Goal: Find specific page/section: Find specific page/section

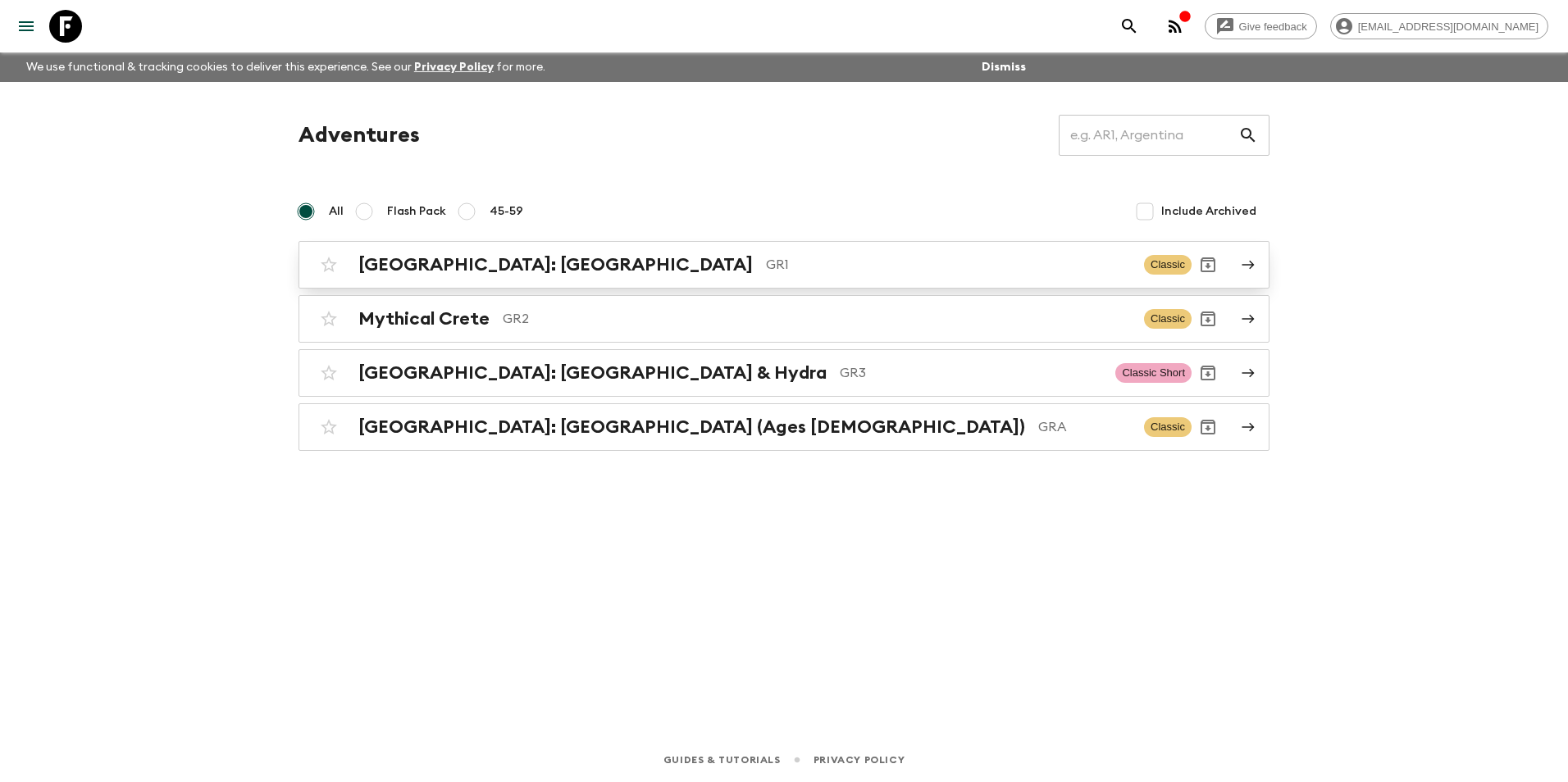
click at [471, 269] on h2 "[GEOGRAPHIC_DATA]: [GEOGRAPHIC_DATA]" at bounding box center [556, 265] width 395 height 21
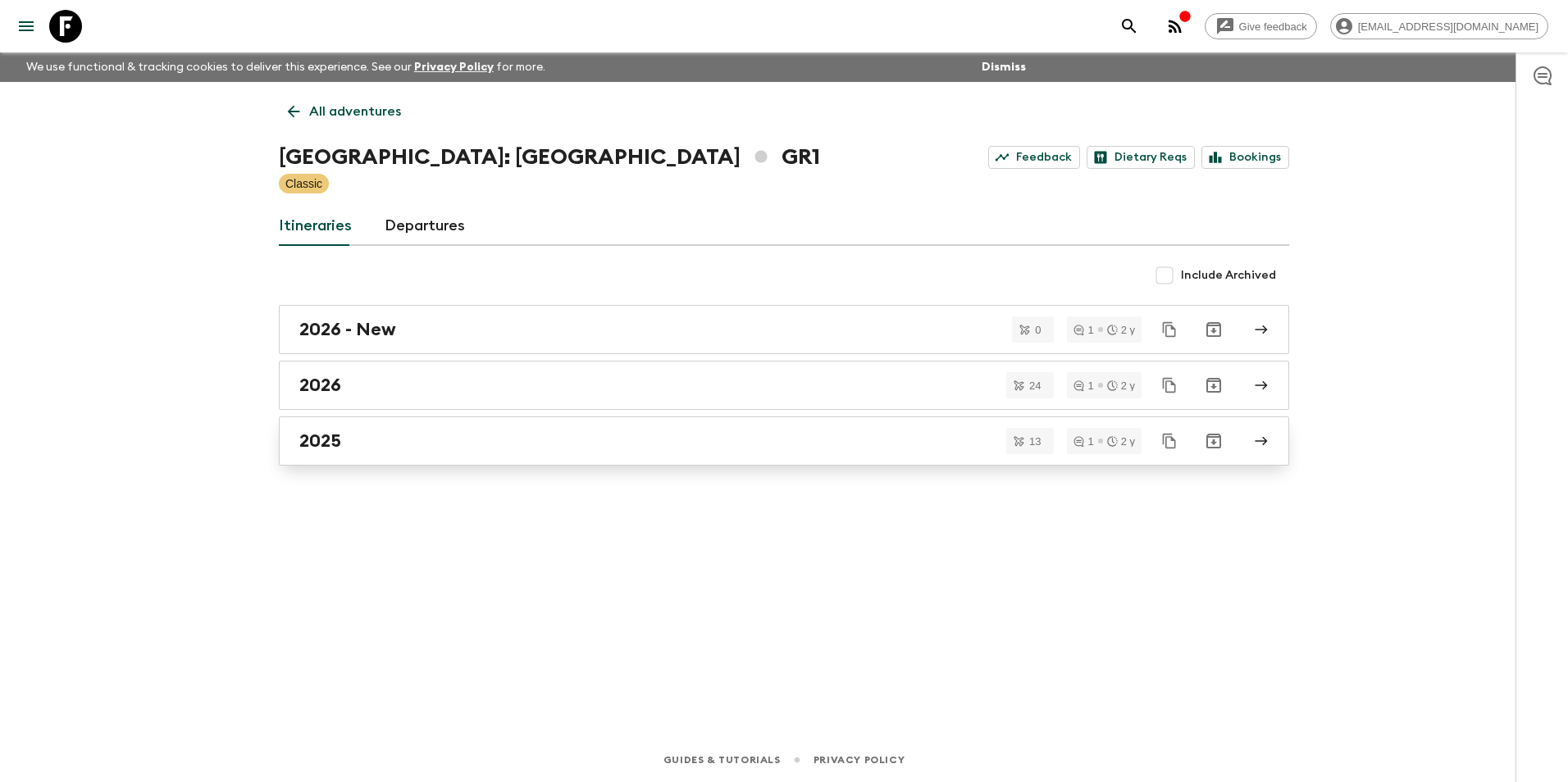
click at [344, 430] on link "2025" at bounding box center [784, 442] width 1010 height 49
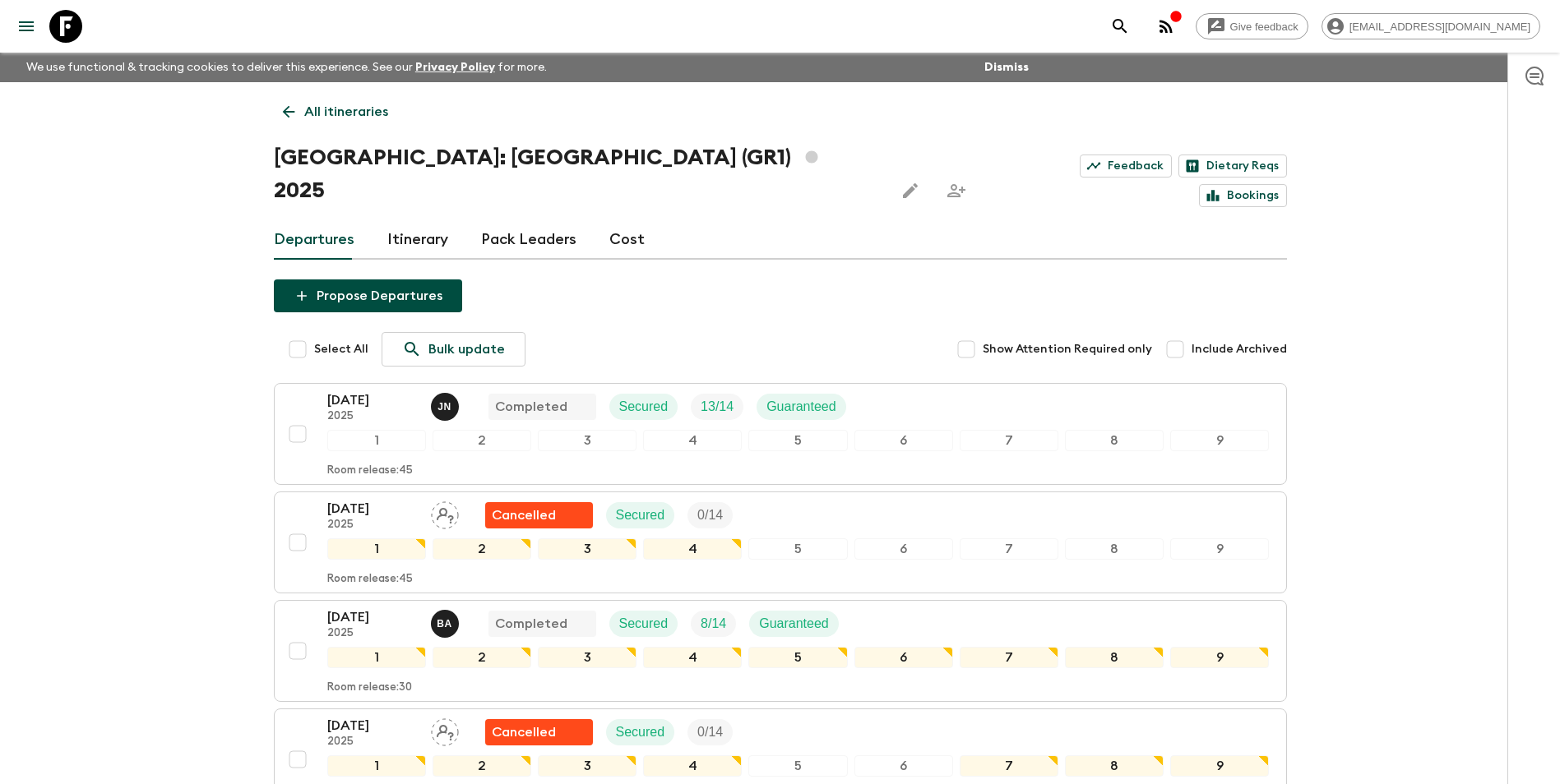
click at [317, 117] on p "All itineraries" at bounding box center [346, 112] width 84 height 20
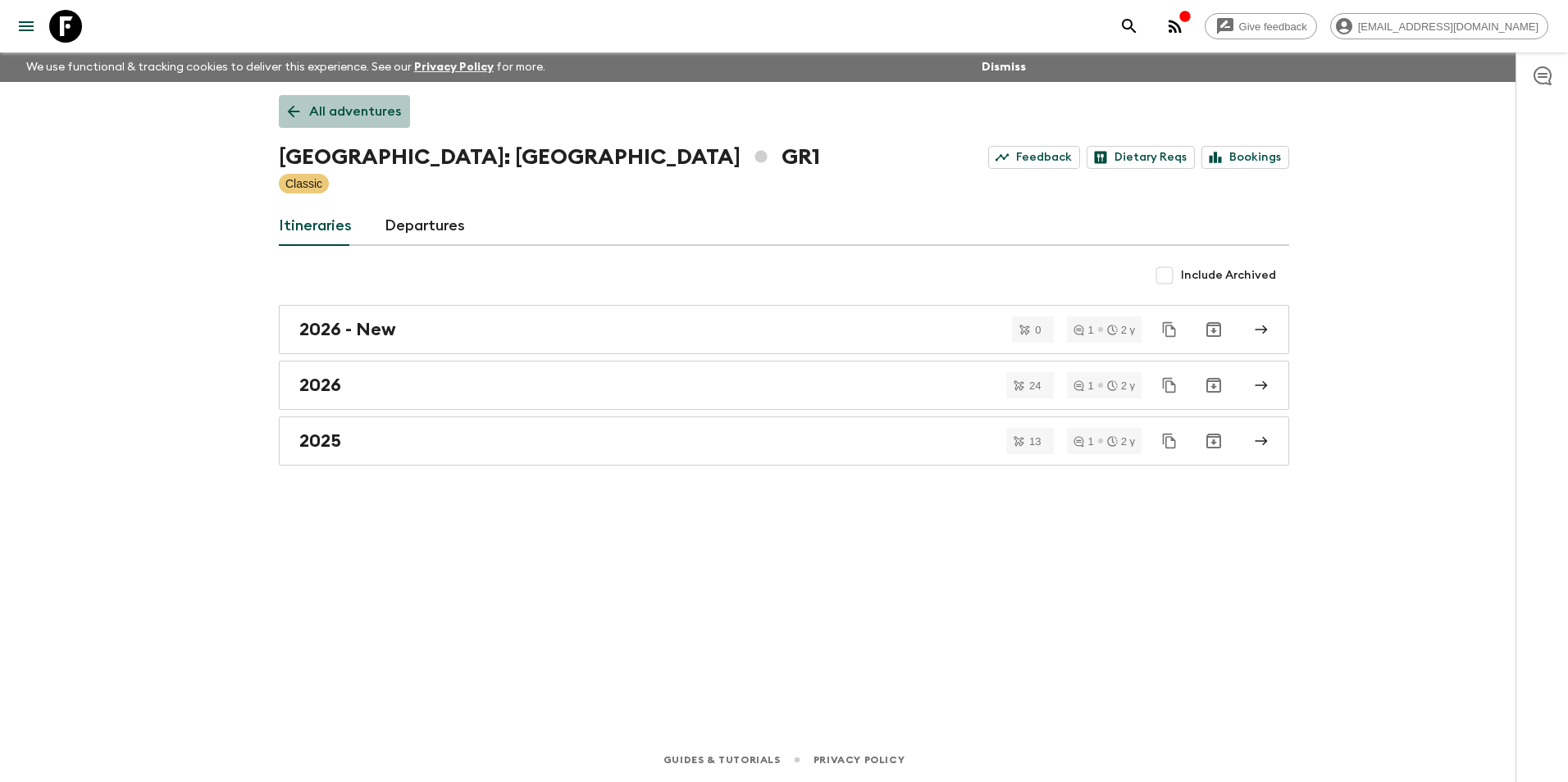
click at [353, 109] on p "All adventures" at bounding box center [355, 111] width 92 height 20
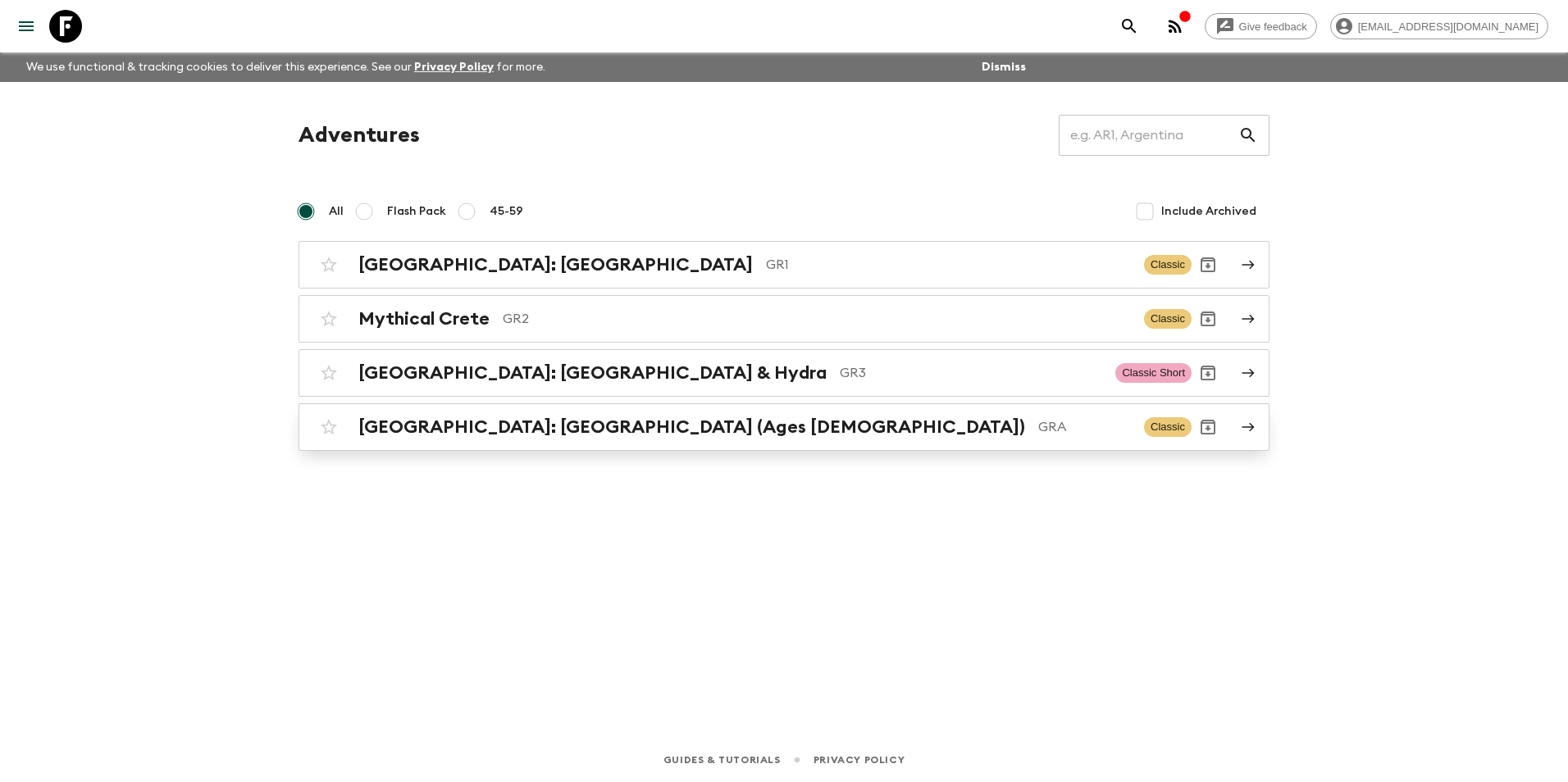
click at [559, 426] on h2 "[GEOGRAPHIC_DATA]: [GEOGRAPHIC_DATA] (Ages [DEMOGRAPHIC_DATA])" at bounding box center [692, 427] width 667 height 21
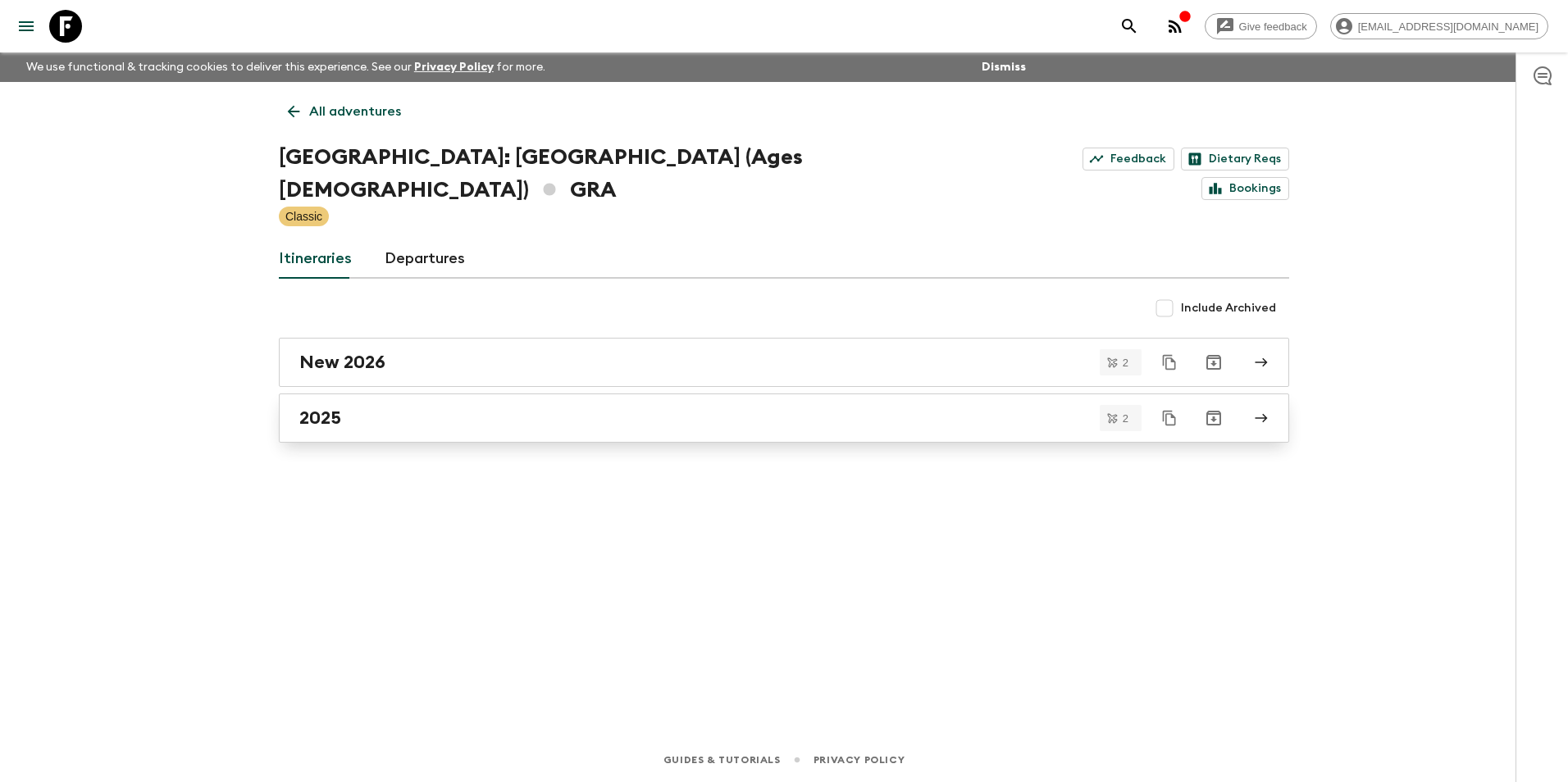
click at [358, 398] on link "2025" at bounding box center [784, 419] width 1010 height 49
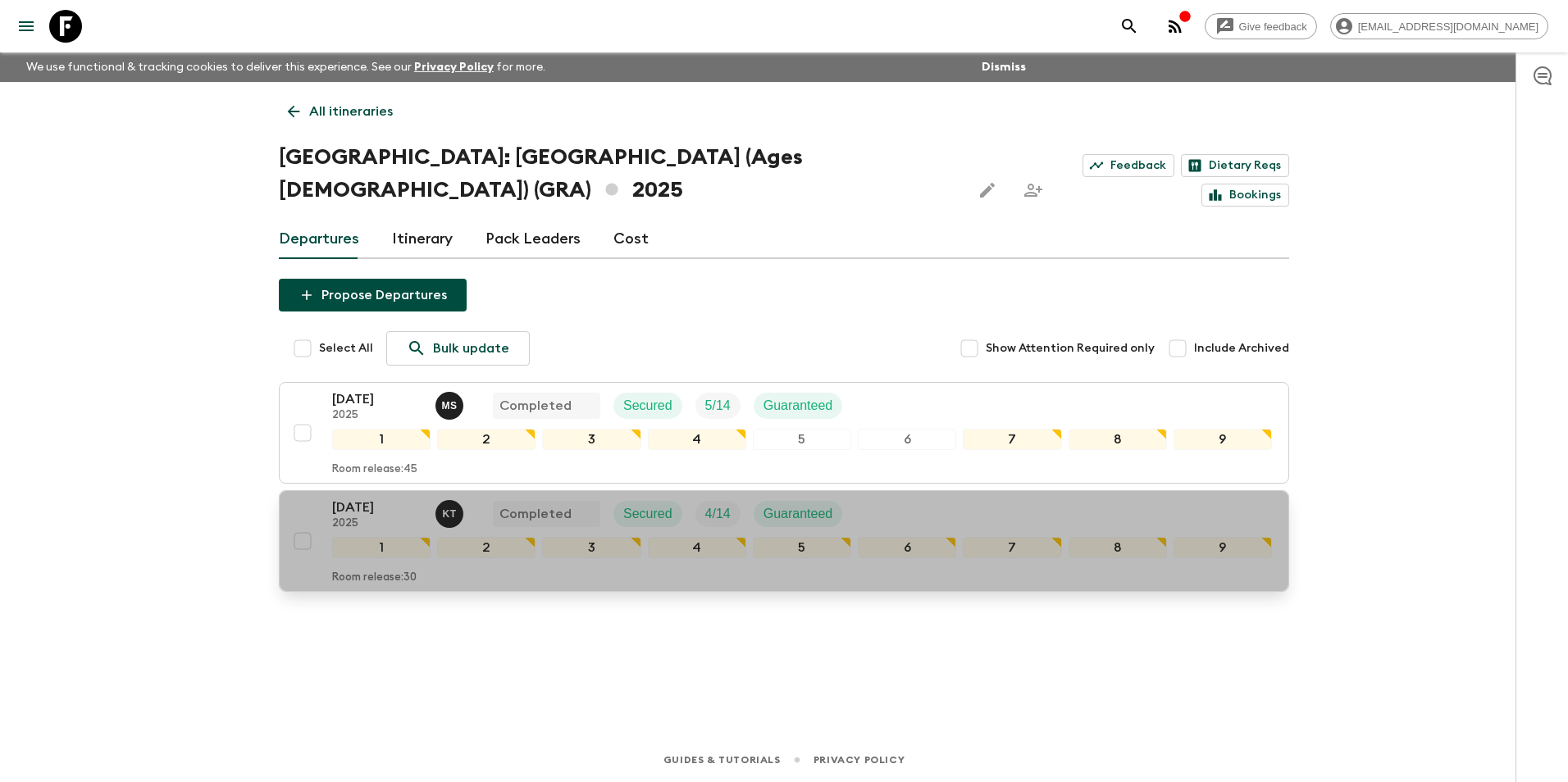
click at [385, 517] on p "2025" at bounding box center [377, 523] width 90 height 13
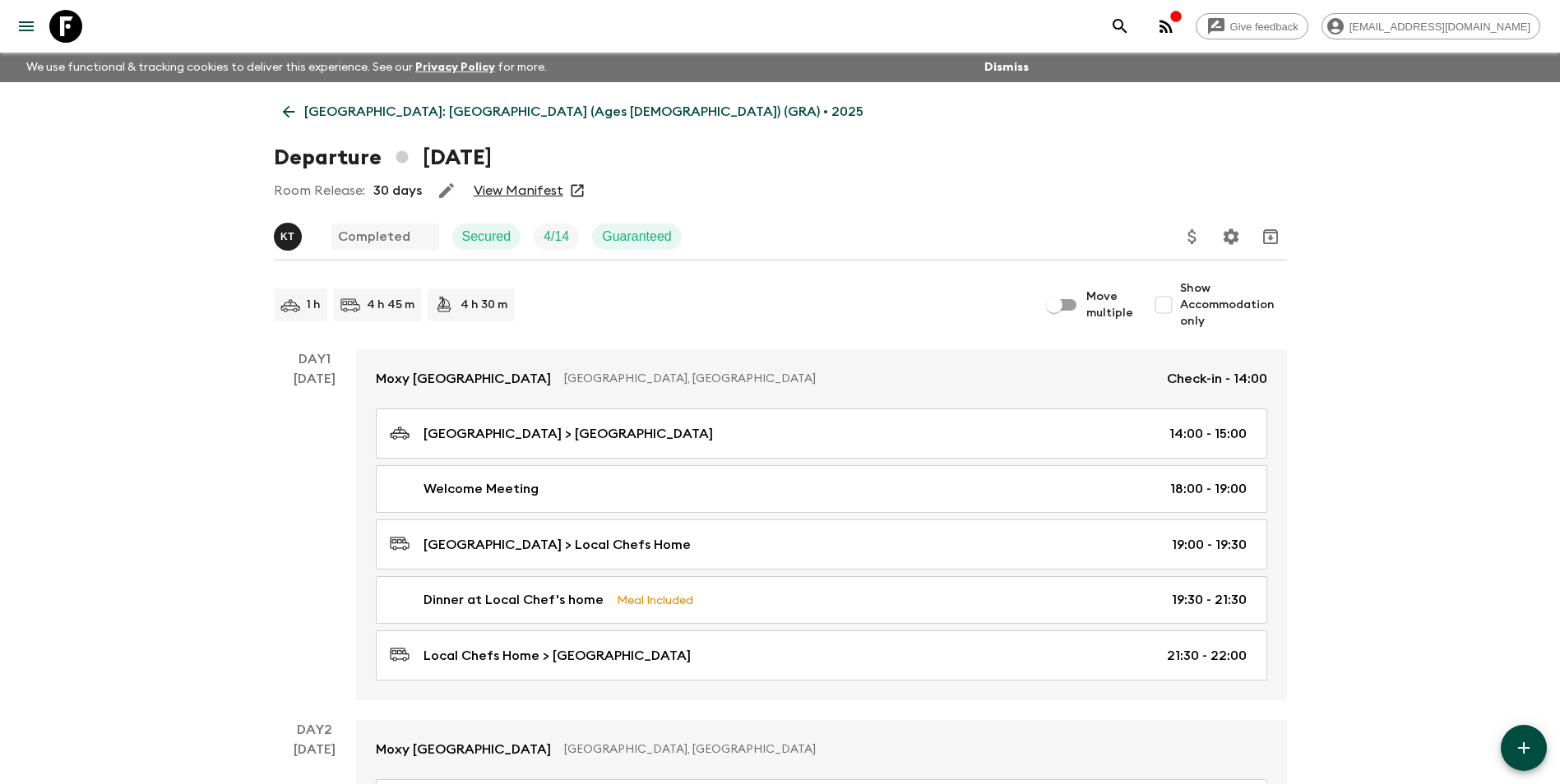
click at [511, 185] on link "View Manifest" at bounding box center [518, 190] width 90 height 16
click at [332, 108] on p "[GEOGRAPHIC_DATA]: [GEOGRAPHIC_DATA] (Ages [DEMOGRAPHIC_DATA]) (GRA) • 2025" at bounding box center [584, 112] width 559 height 20
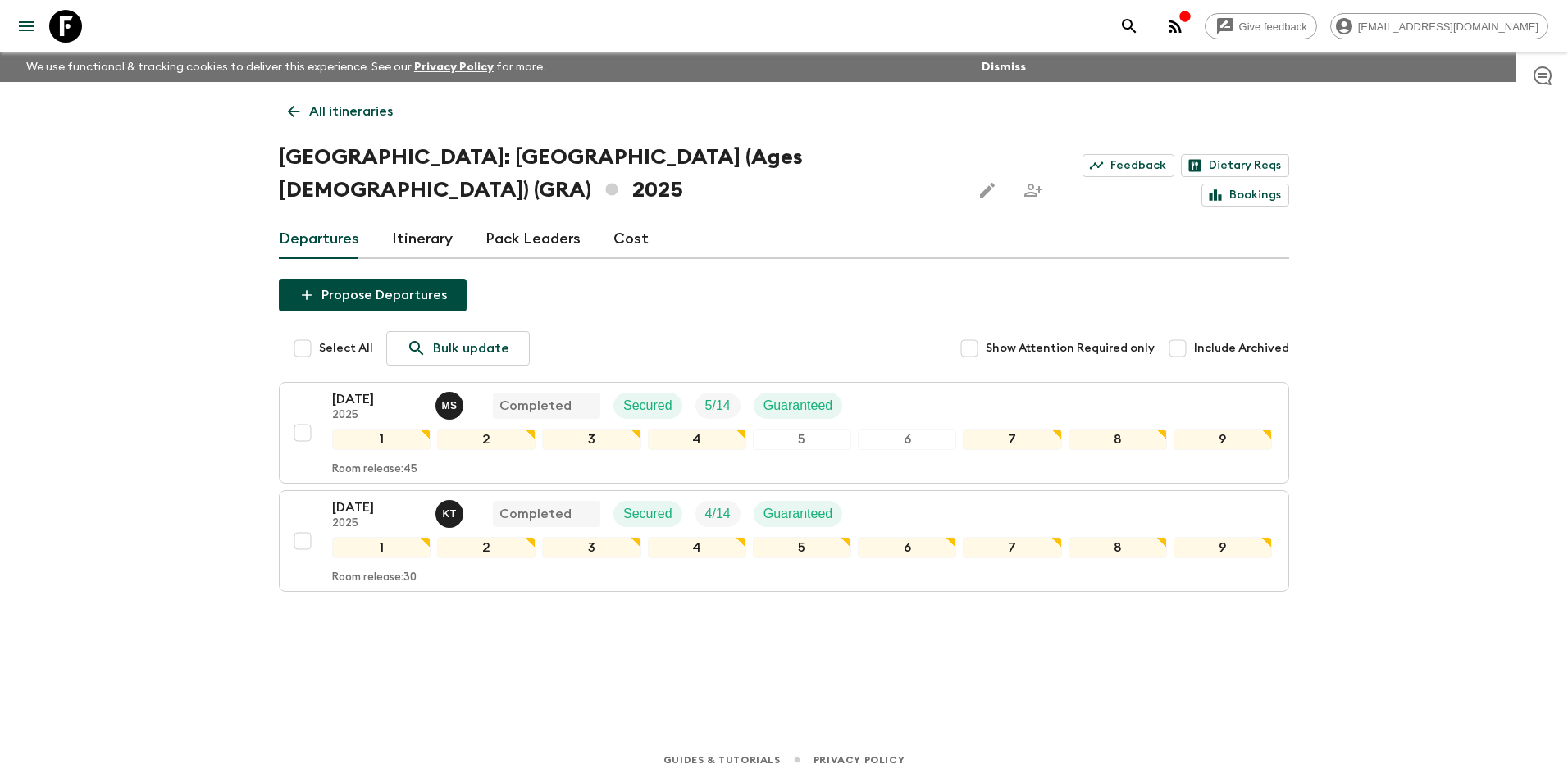
click at [331, 108] on p "All itineraries" at bounding box center [351, 111] width 83 height 20
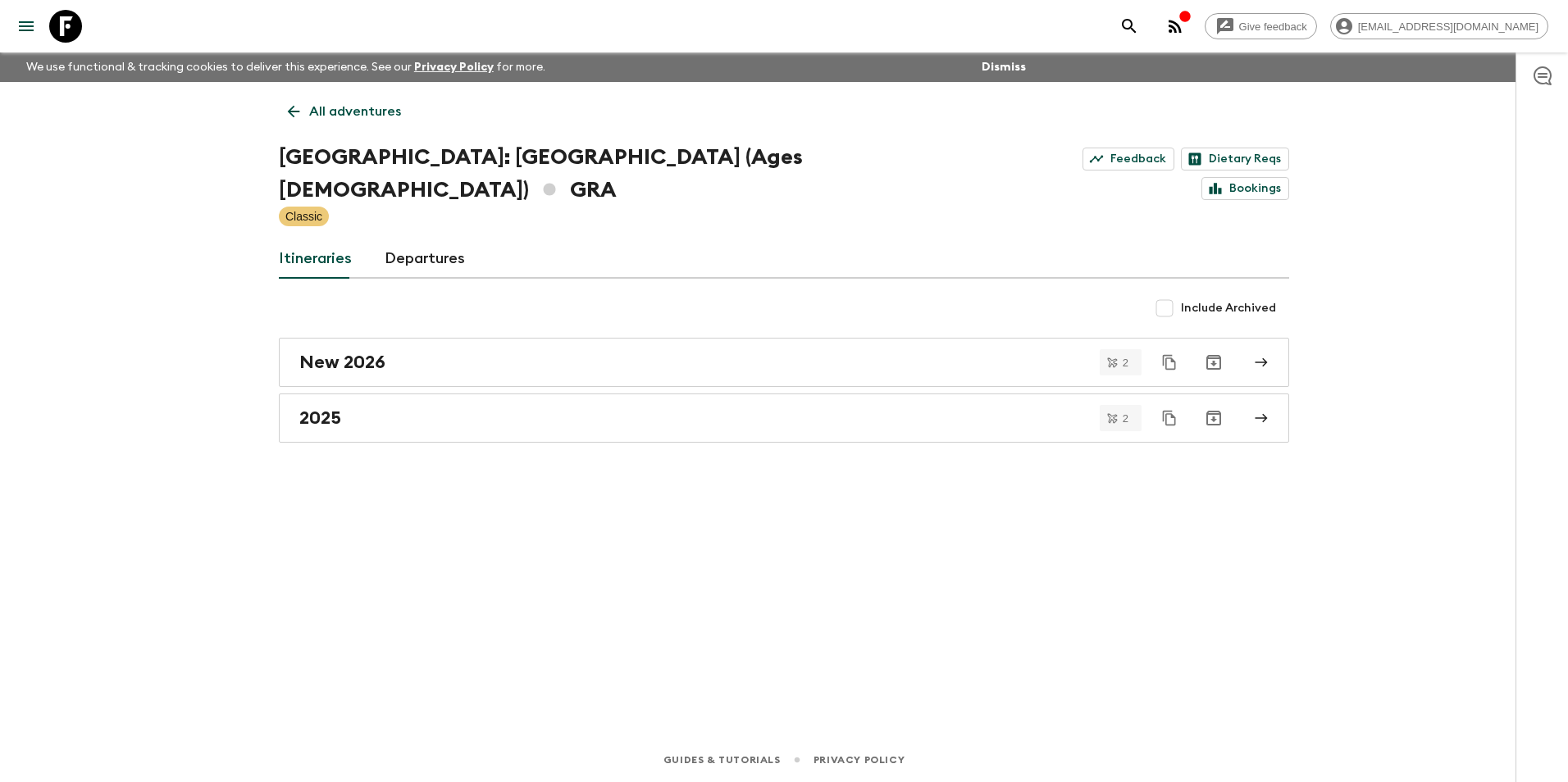
click at [321, 119] on p "All adventures" at bounding box center [355, 111] width 92 height 20
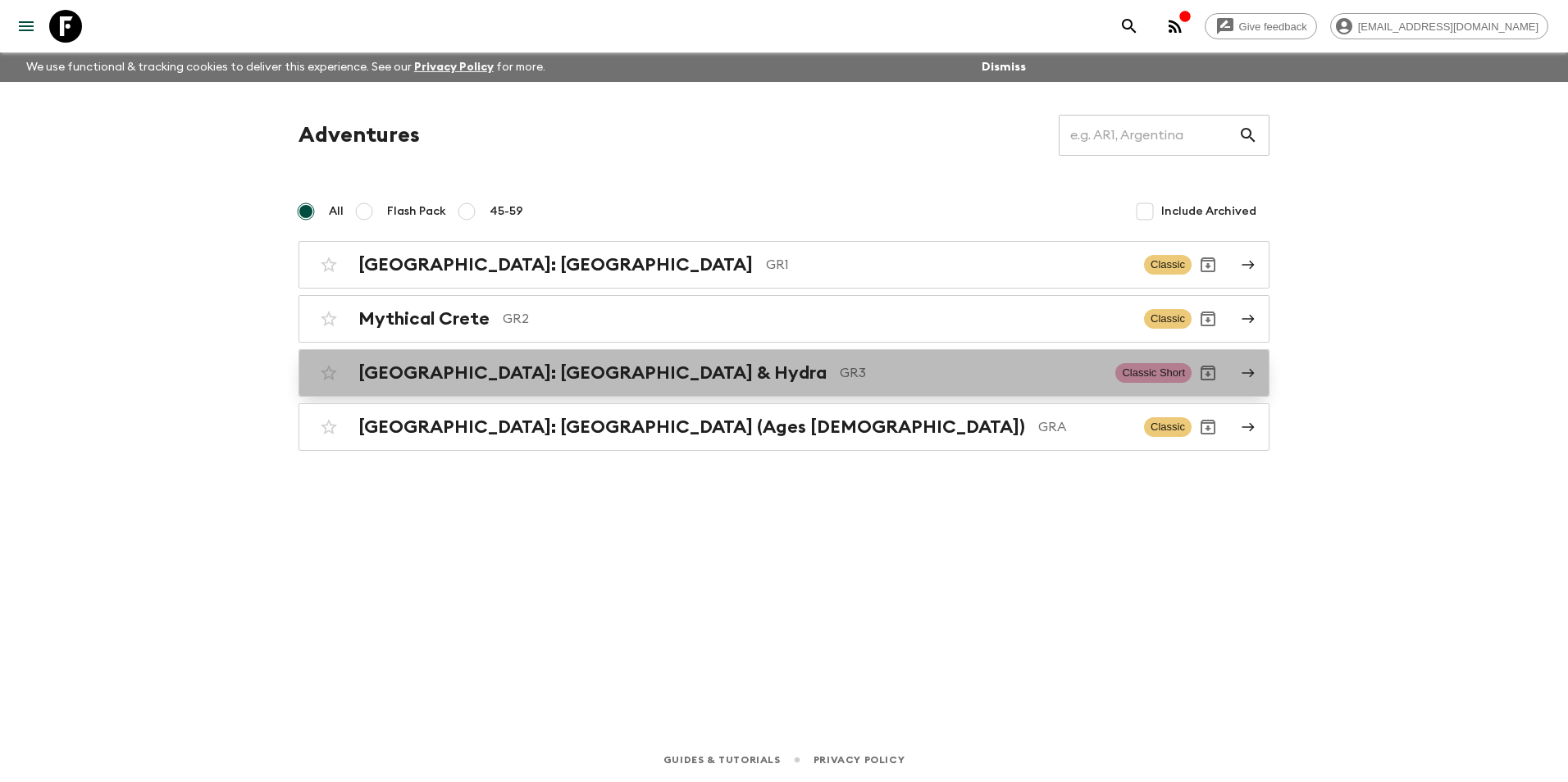
click at [484, 369] on h2 "[GEOGRAPHIC_DATA]: [GEOGRAPHIC_DATA] & Hydra" at bounding box center [592, 373] width 468 height 21
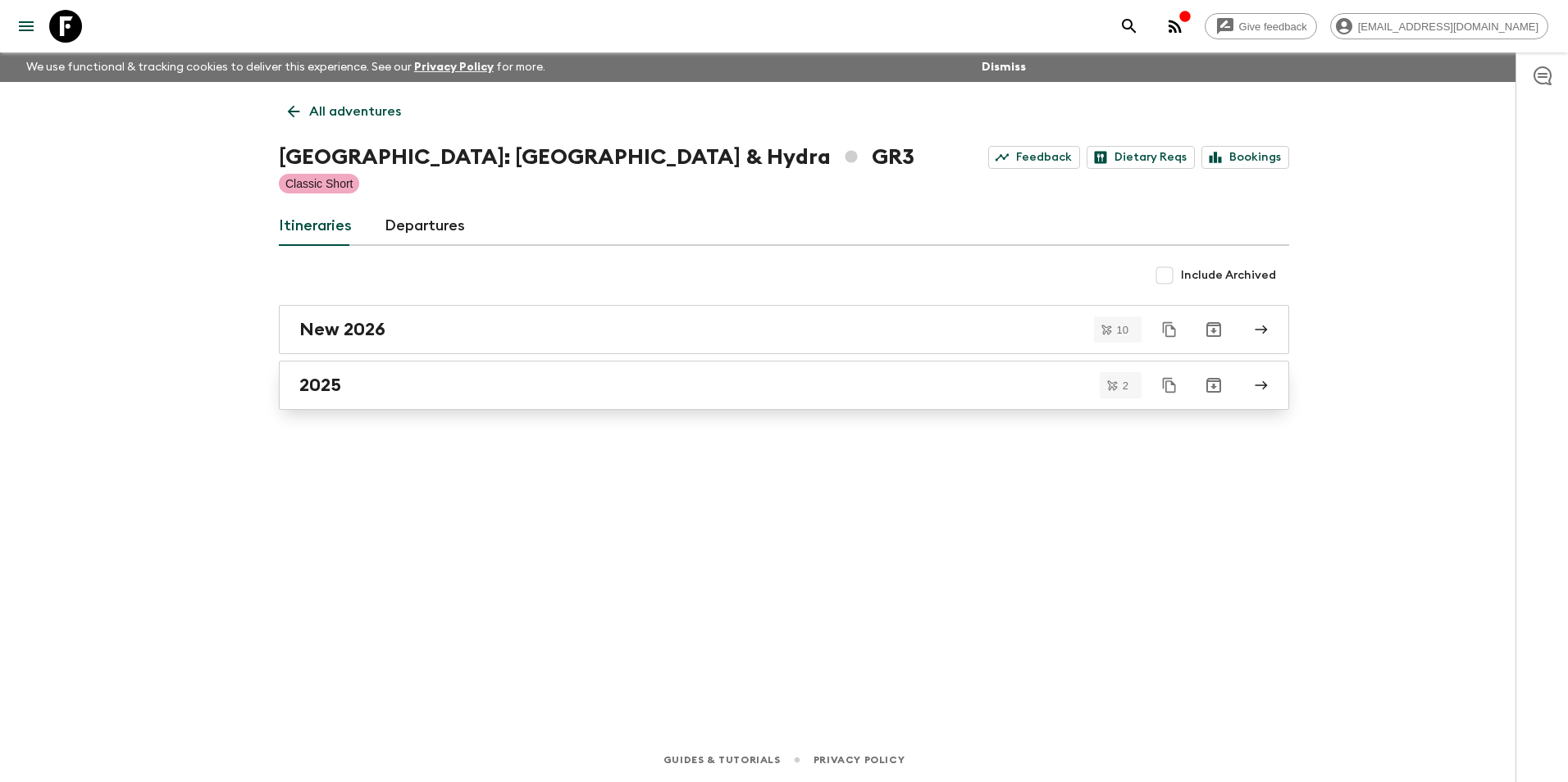
click at [340, 383] on h2 "2025" at bounding box center [320, 385] width 42 height 21
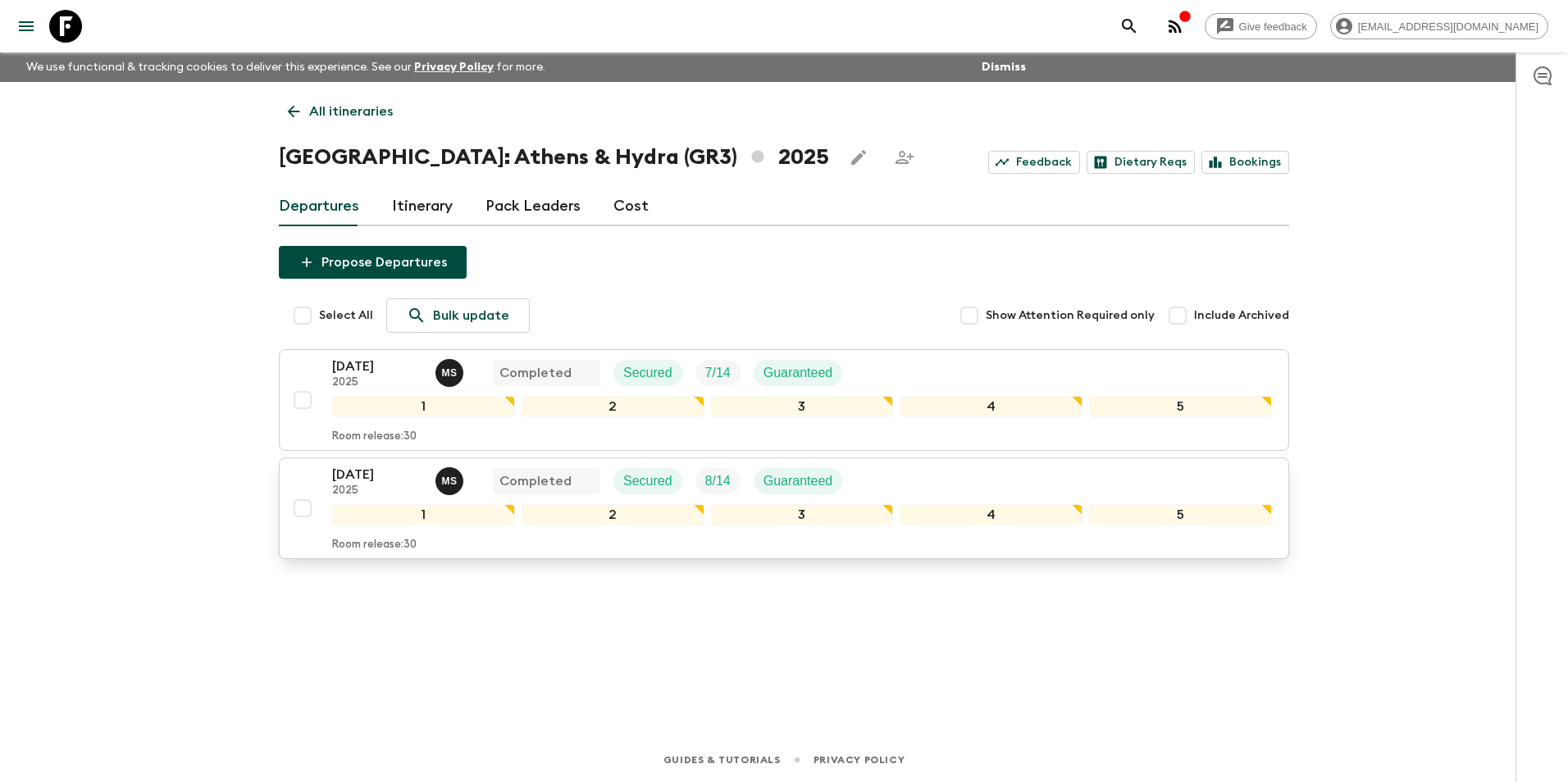
click at [363, 472] on p "[DATE]" at bounding box center [377, 474] width 90 height 20
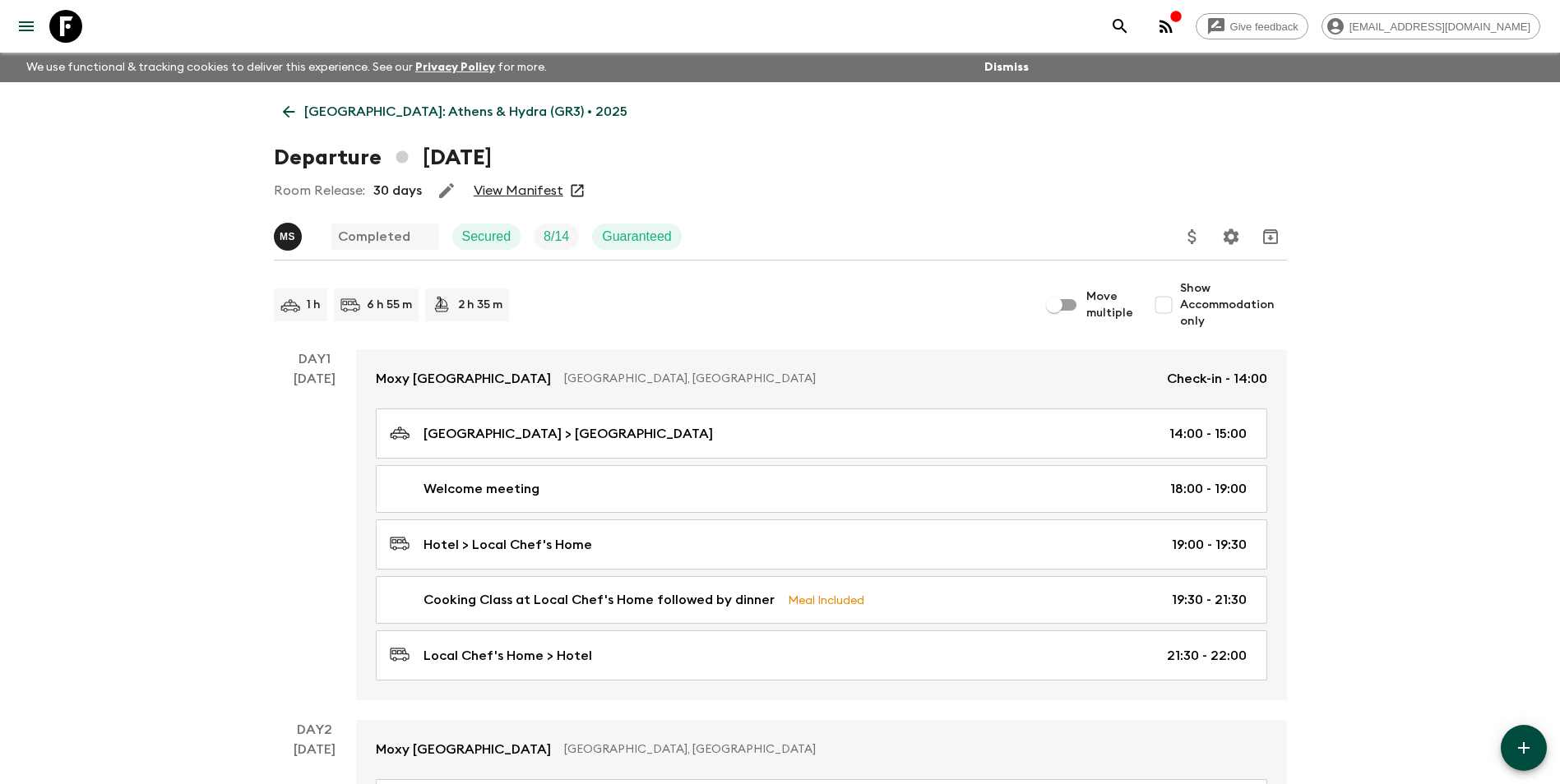
click at [527, 187] on link "View Manifest" at bounding box center [518, 190] width 90 height 16
click at [303, 115] on link "[GEOGRAPHIC_DATA]: Athens & Hydra (GR3) • 2025" at bounding box center [455, 112] width 363 height 33
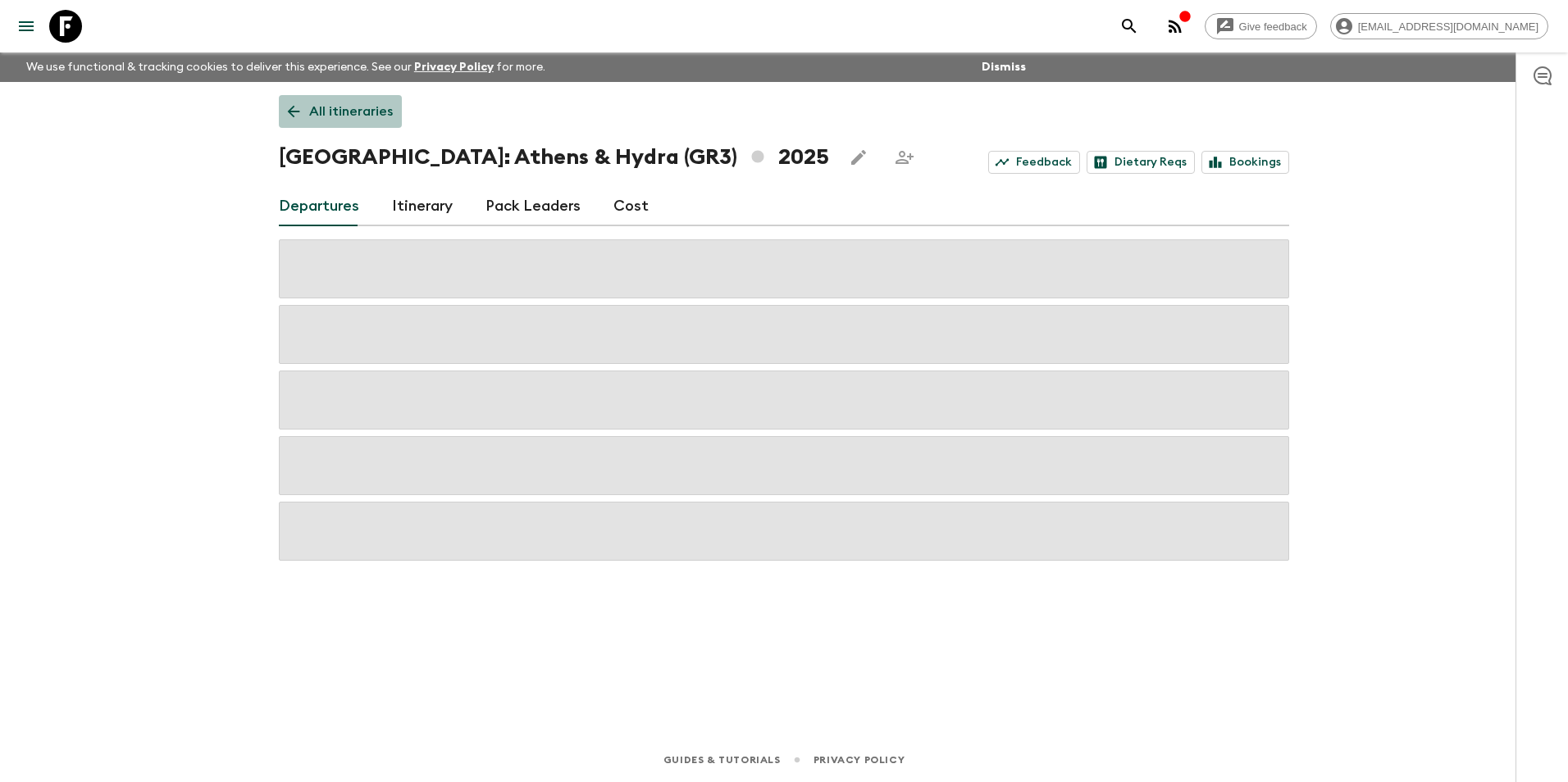
click at [302, 115] on icon at bounding box center [293, 111] width 18 height 18
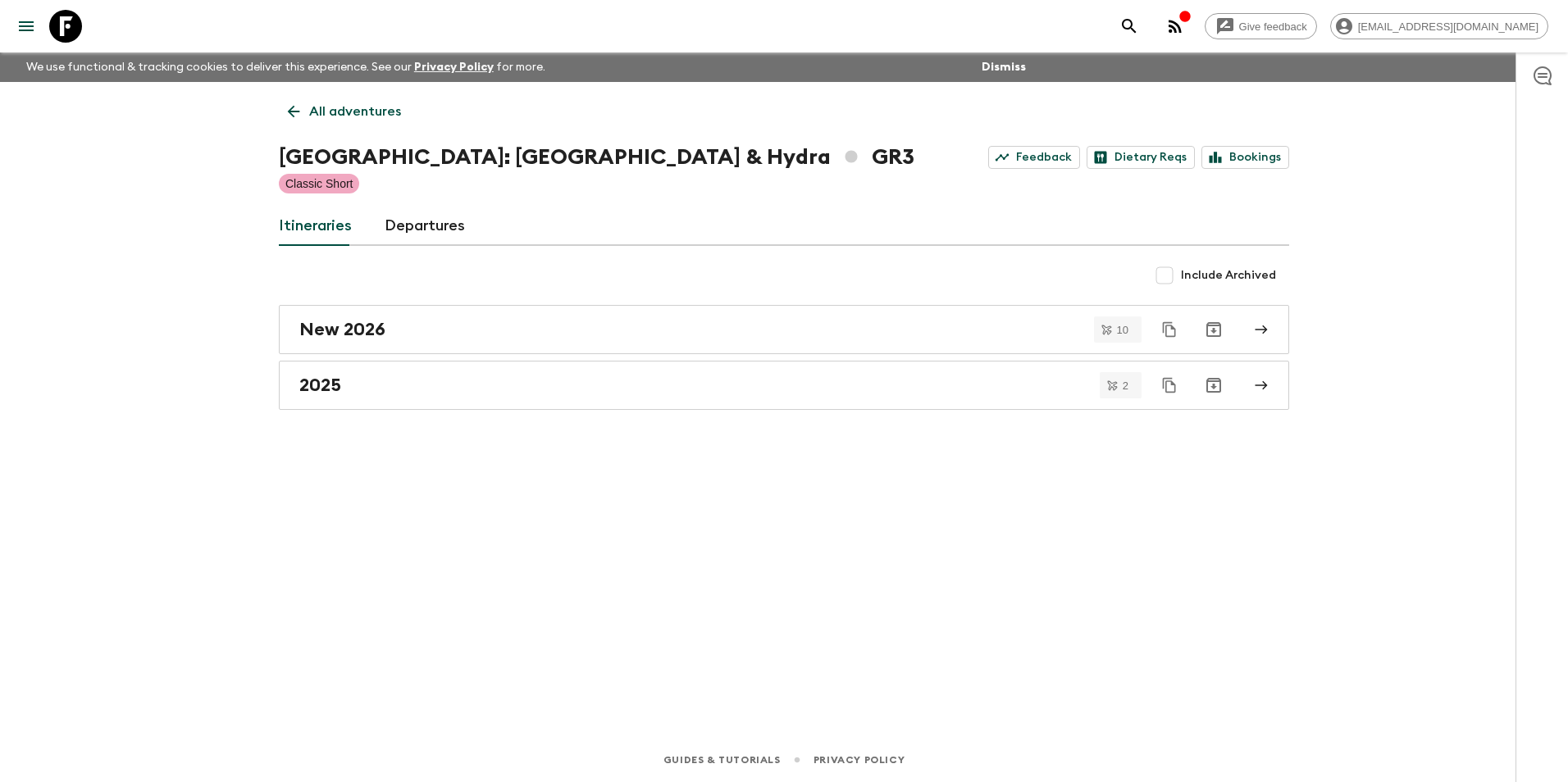
click at [302, 115] on icon at bounding box center [293, 111] width 18 height 18
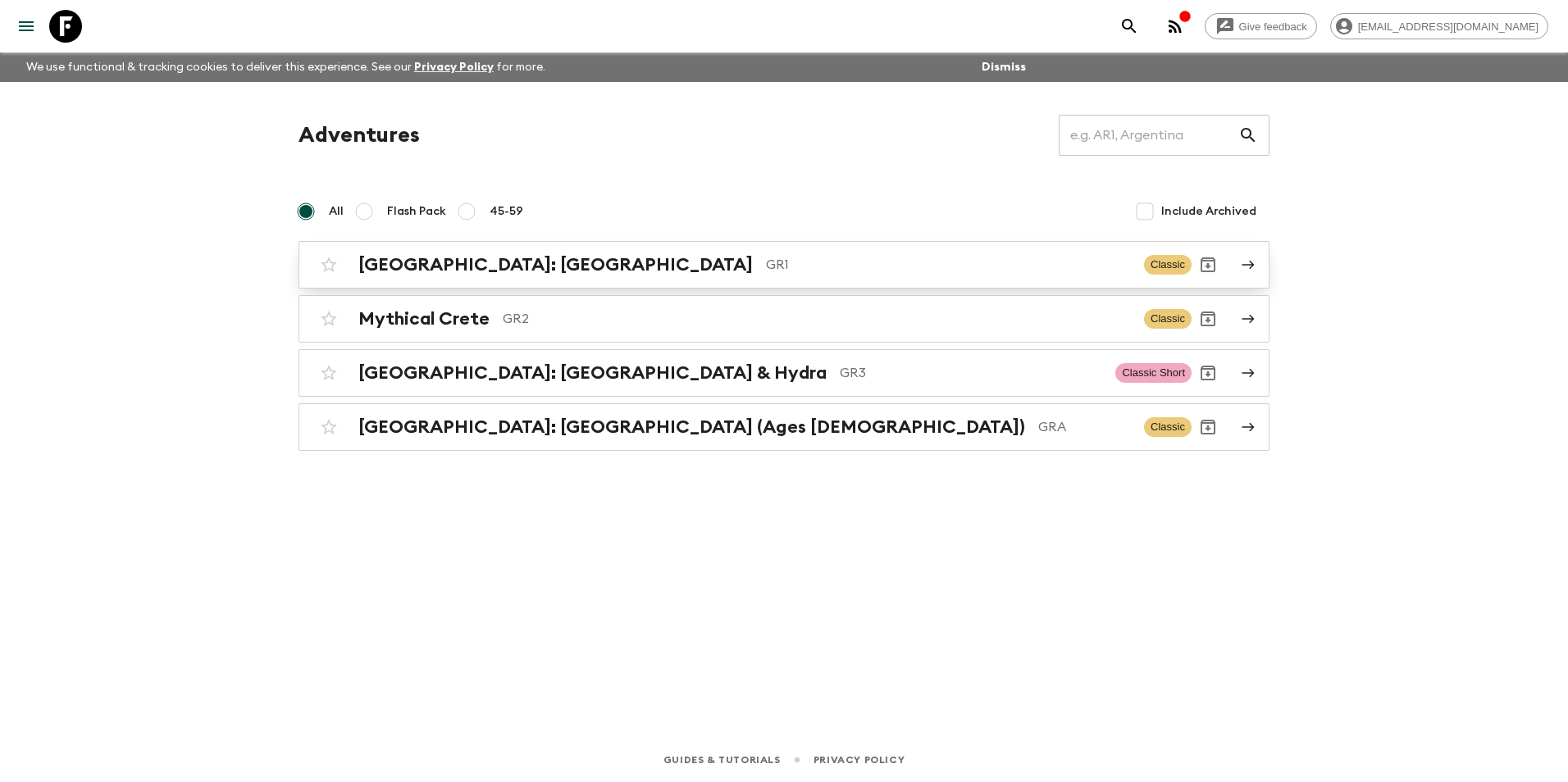
click at [596, 260] on h2 "[GEOGRAPHIC_DATA]: [GEOGRAPHIC_DATA]" at bounding box center [556, 265] width 395 height 21
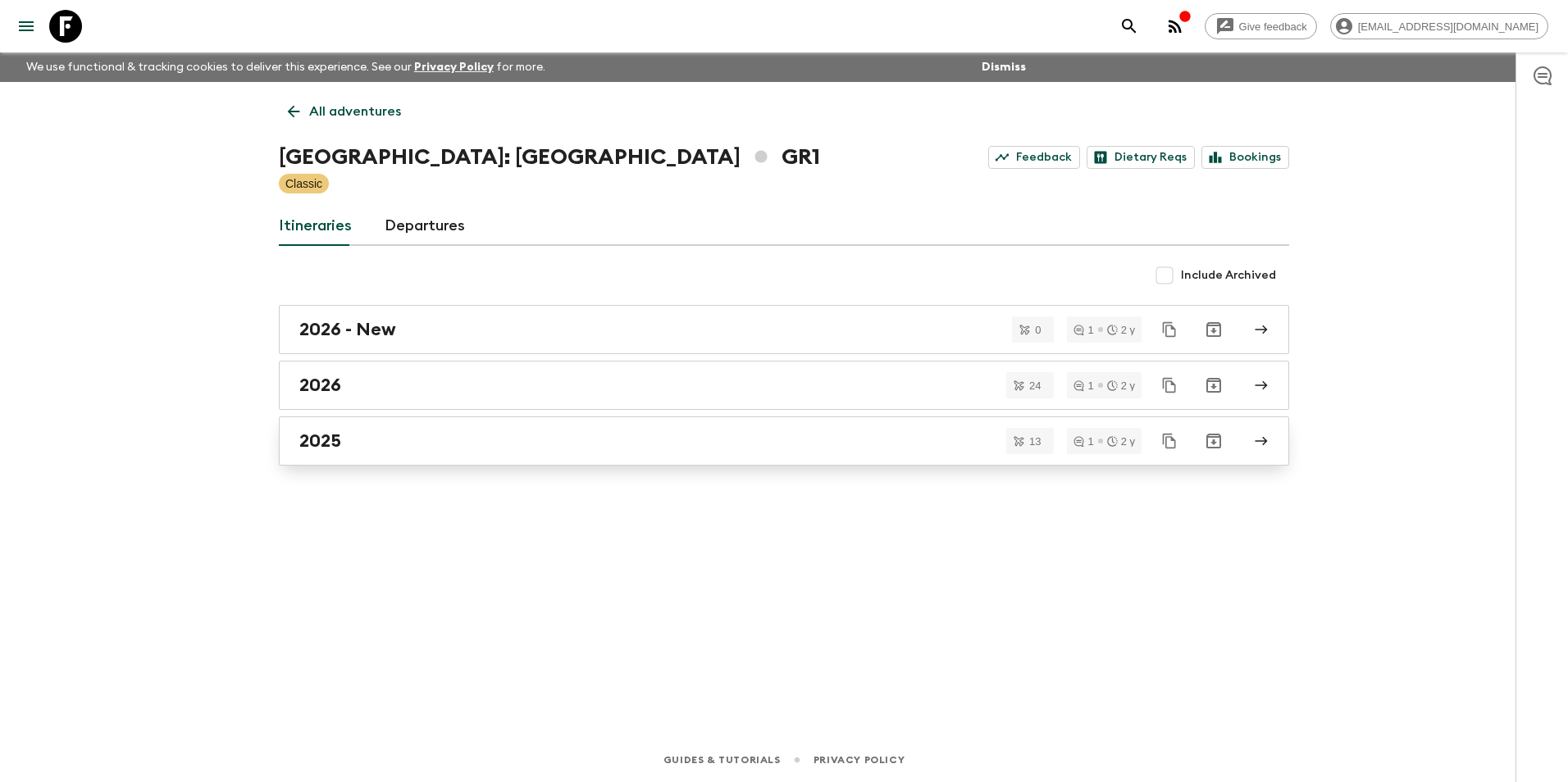
click at [322, 454] on link "2025" at bounding box center [784, 442] width 1010 height 49
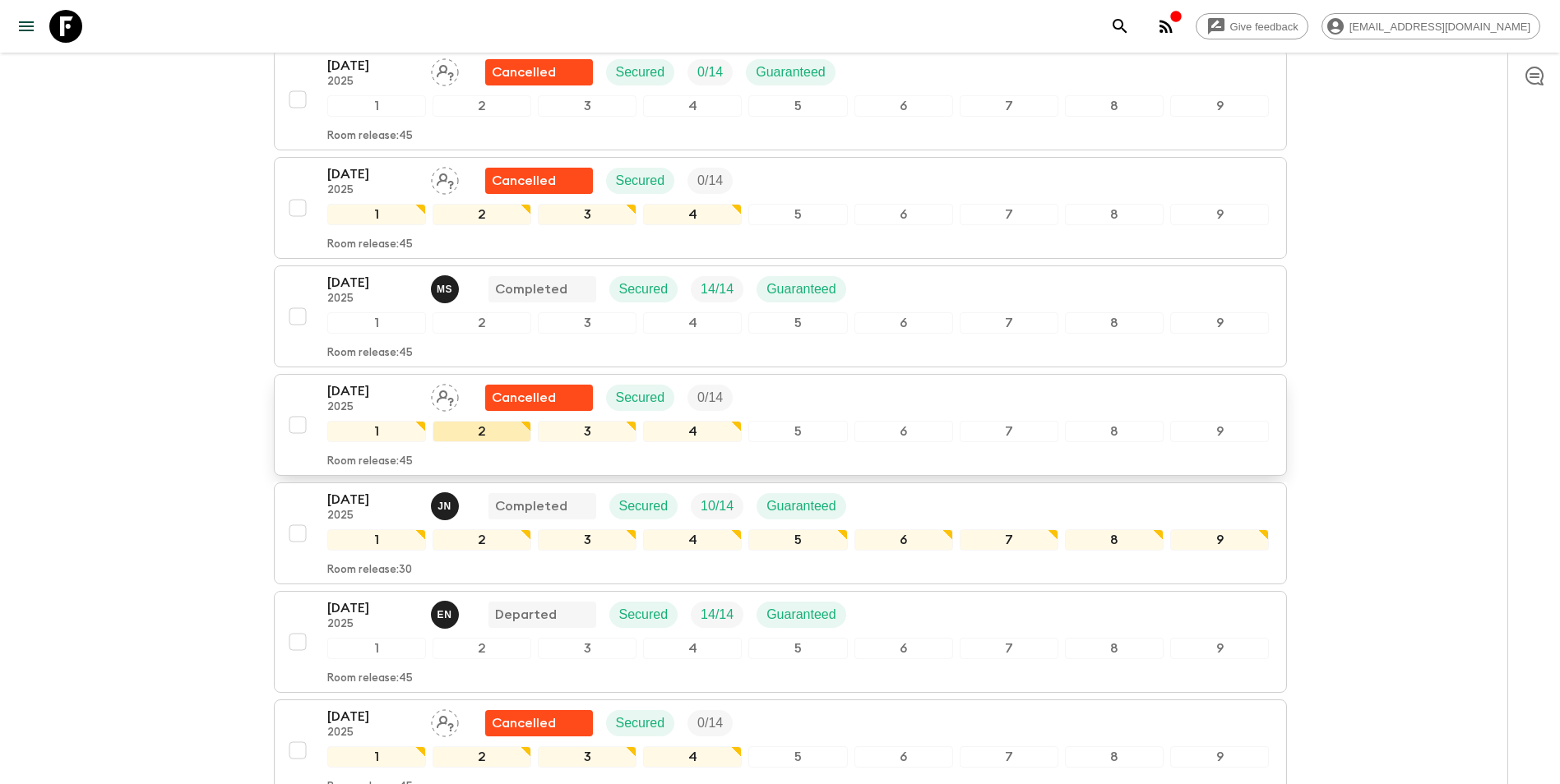
scroll to position [740, 0]
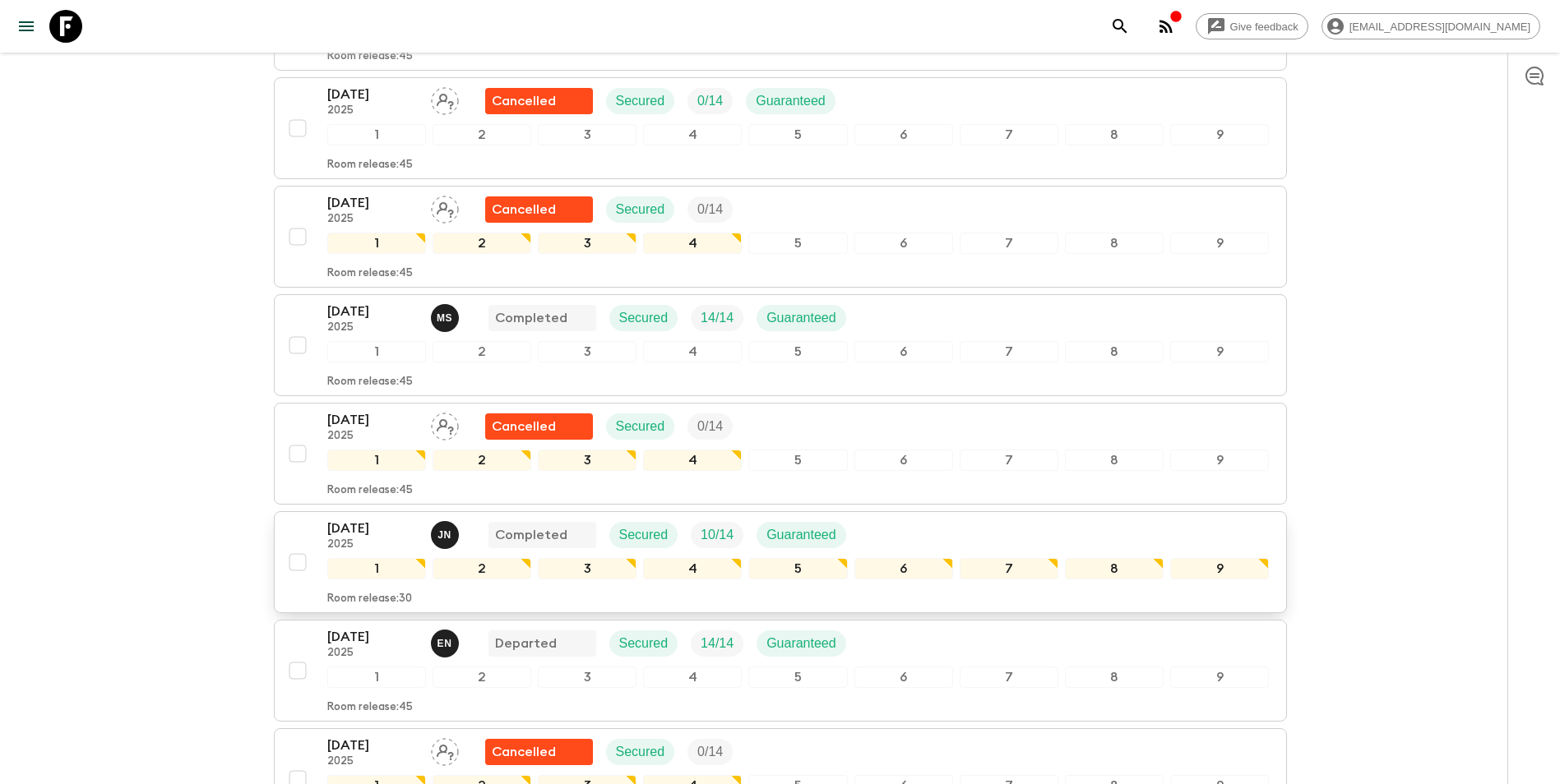
click at [330, 519] on p "[DATE]" at bounding box center [373, 528] width 90 height 20
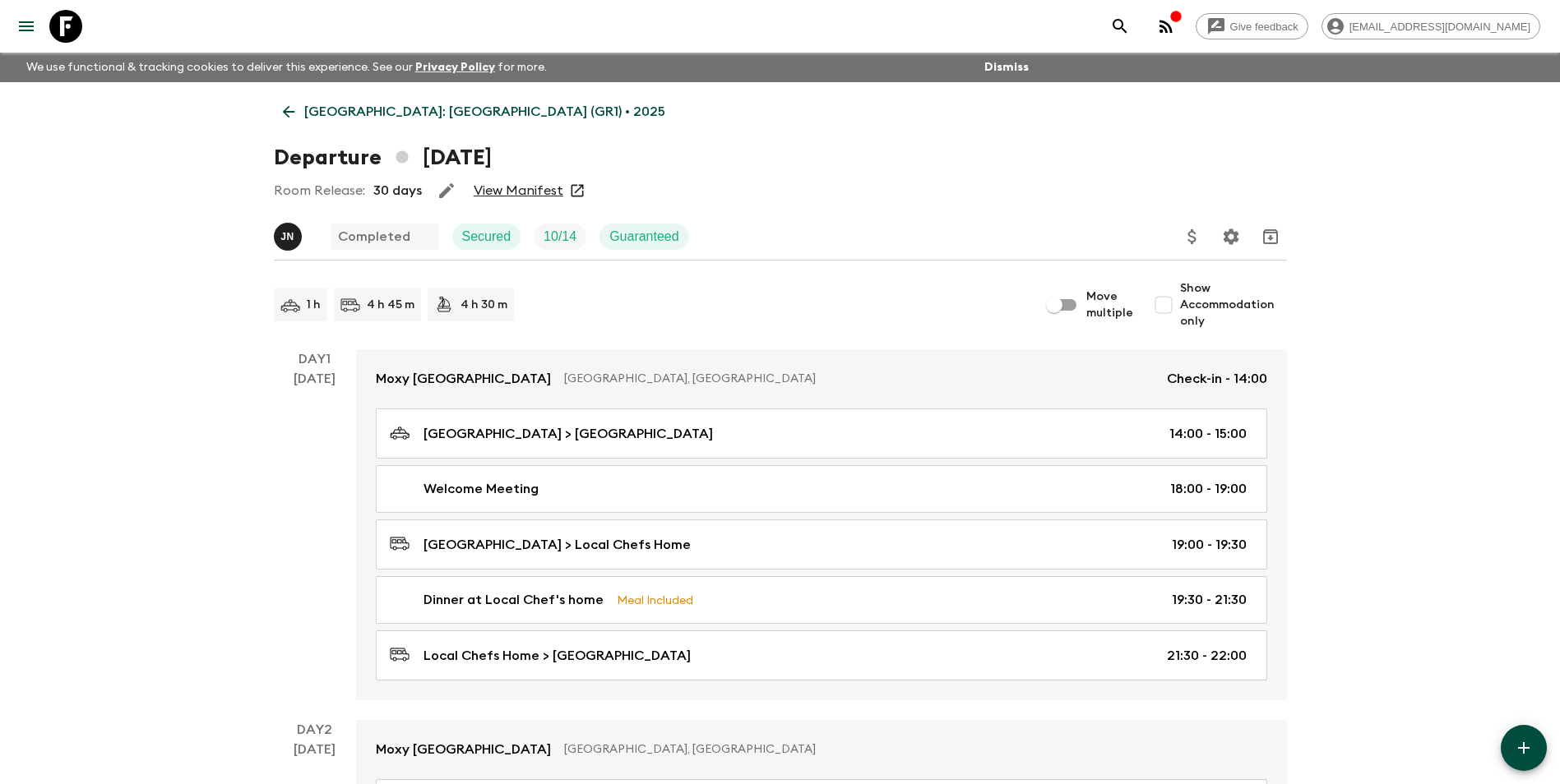
click at [521, 188] on link "View Manifest" at bounding box center [518, 190] width 90 height 16
click at [299, 102] on link "[GEOGRAPHIC_DATA]: [GEOGRAPHIC_DATA] (GR1) • 2025" at bounding box center [474, 112] width 400 height 33
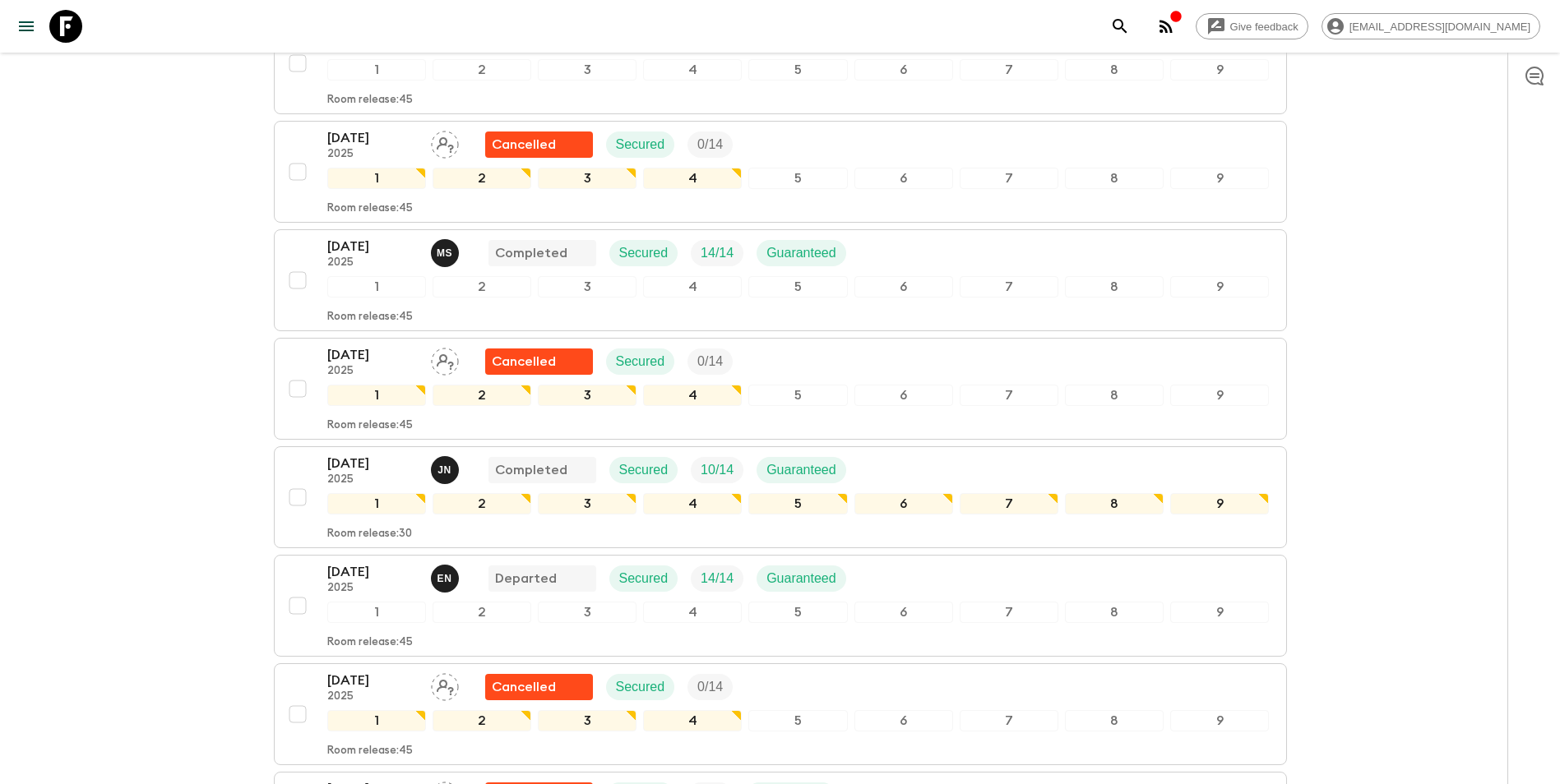
scroll to position [1120, 0]
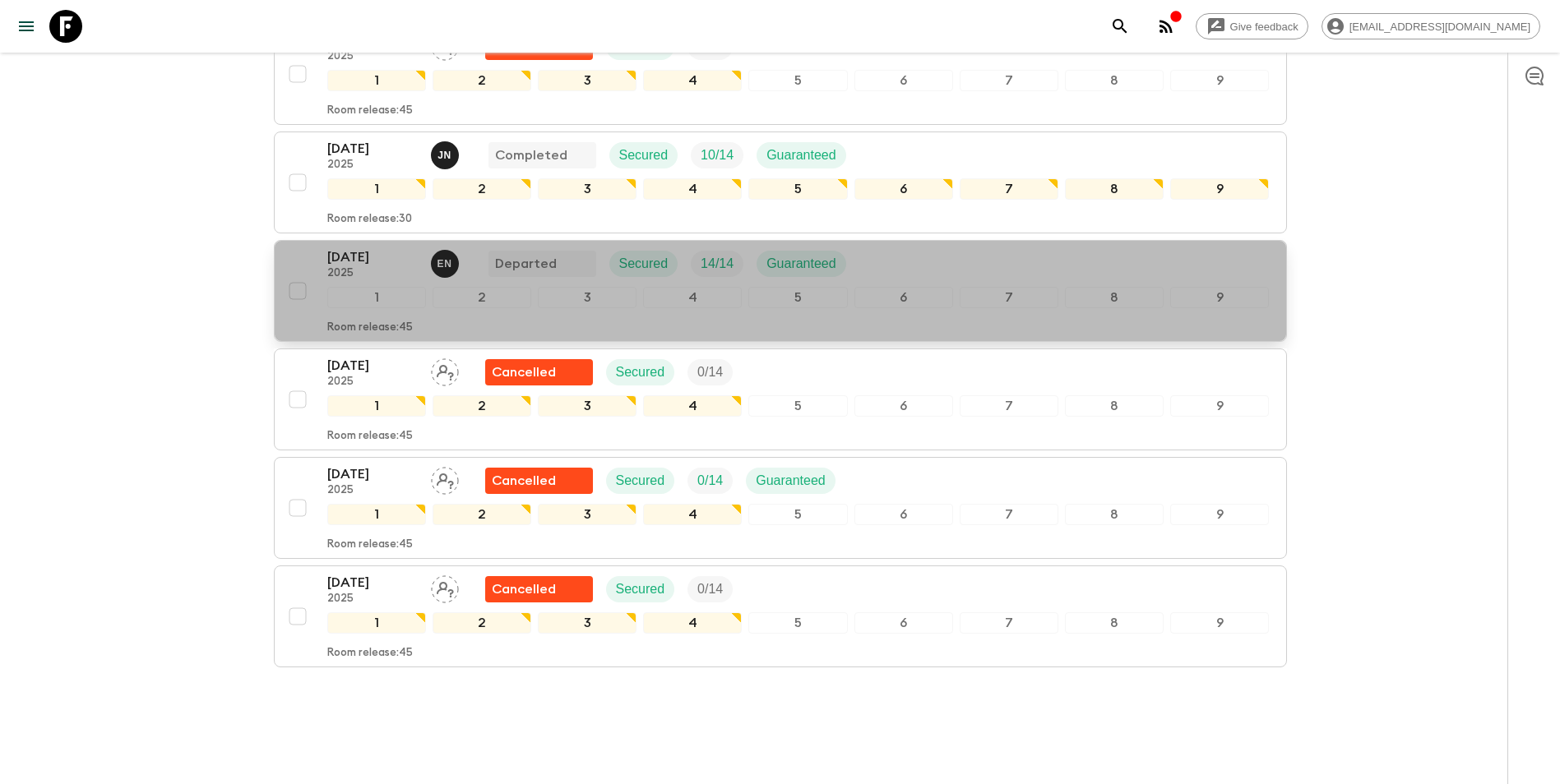
click at [358, 247] on p "[DATE]" at bounding box center [373, 257] width 90 height 20
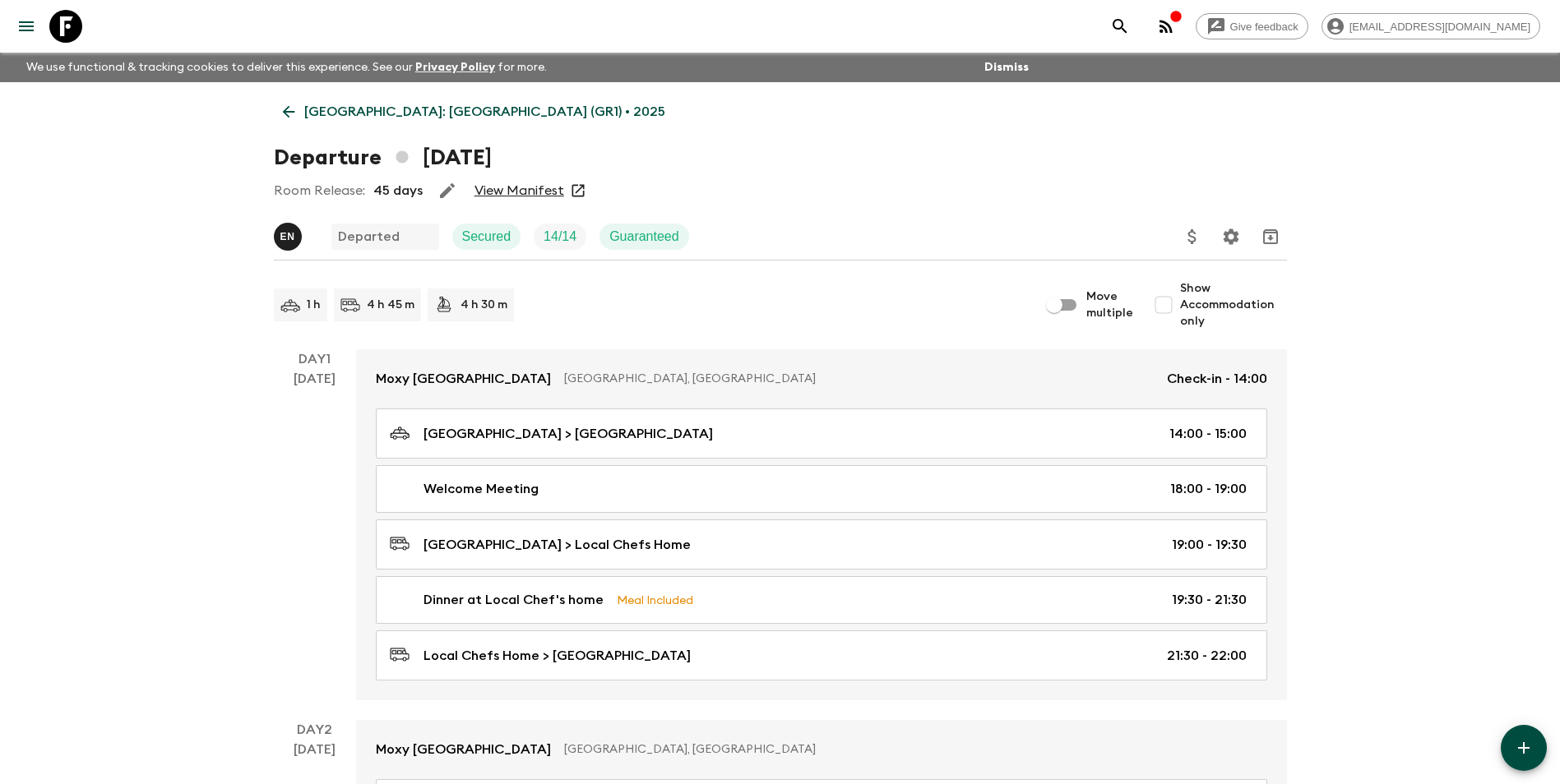
click at [515, 189] on link "View Manifest" at bounding box center [519, 190] width 90 height 16
click at [363, 108] on p "[GEOGRAPHIC_DATA]: [GEOGRAPHIC_DATA] (GR1) • 2025" at bounding box center [485, 112] width 361 height 20
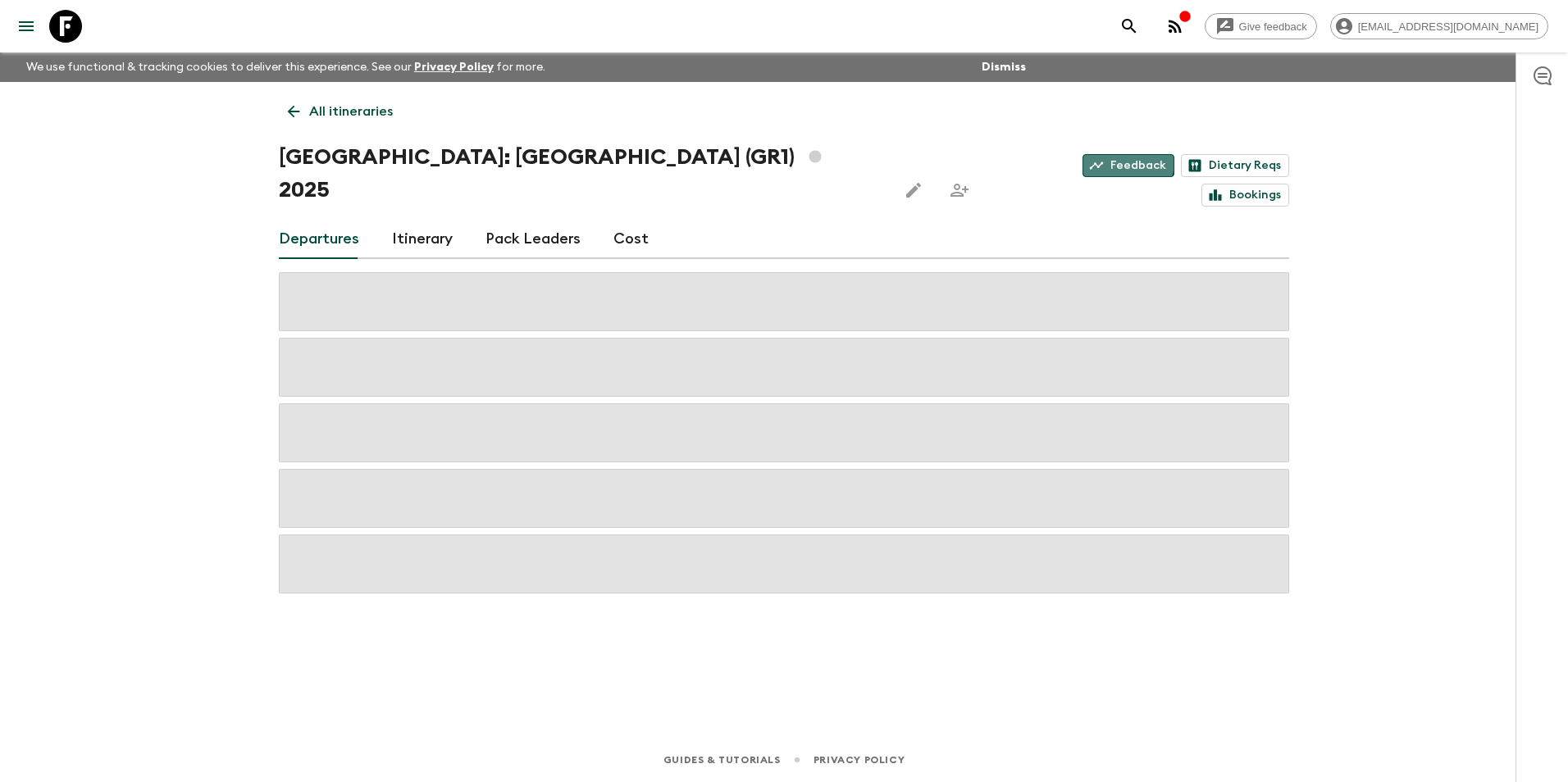
click at [1082, 154] on link "Feedback" at bounding box center [1128, 165] width 92 height 23
